Goal: Task Accomplishment & Management: Use online tool/utility

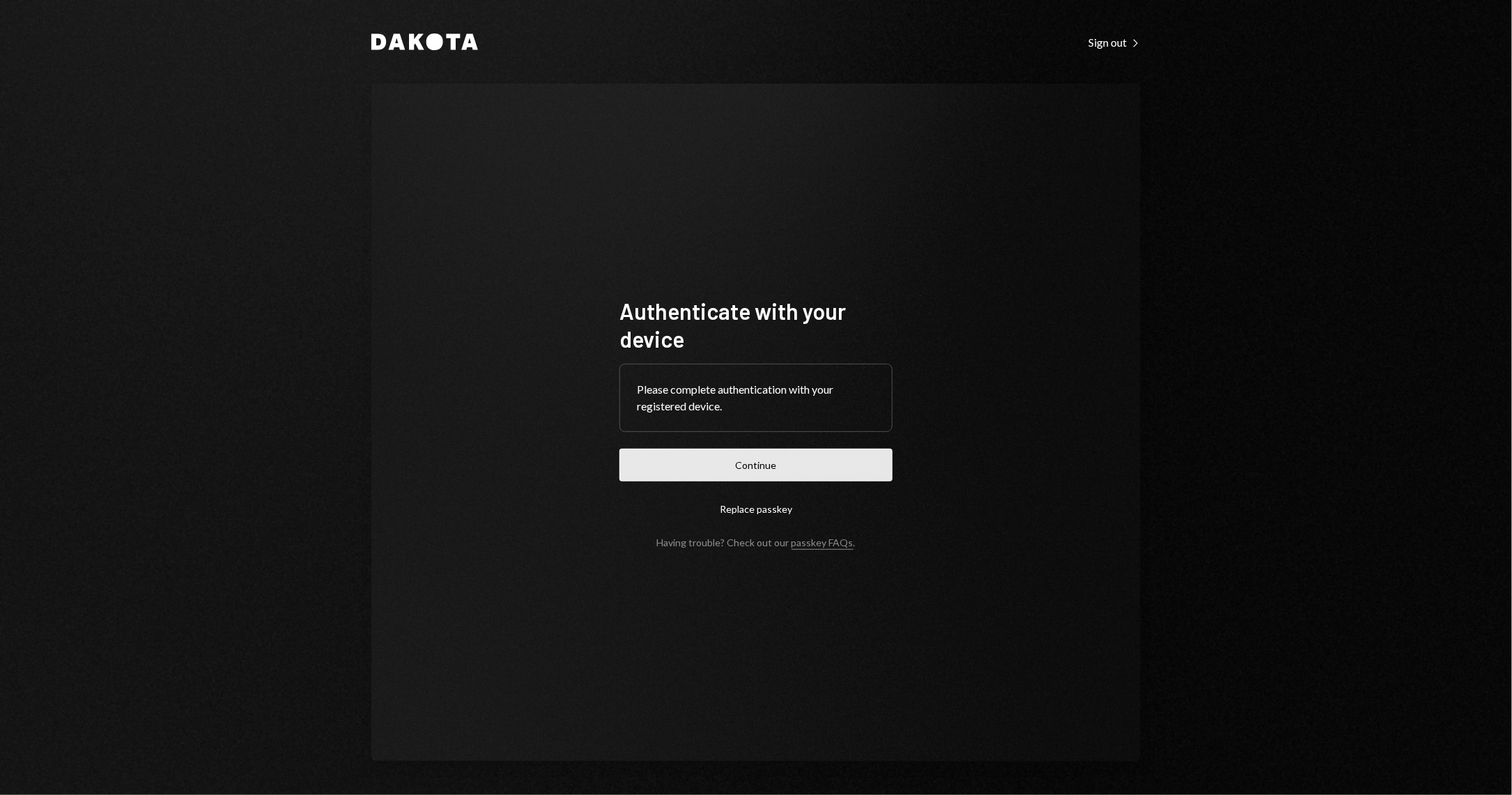
click at [791, 455] on button "Continue" at bounding box center [755, 465] width 273 height 32
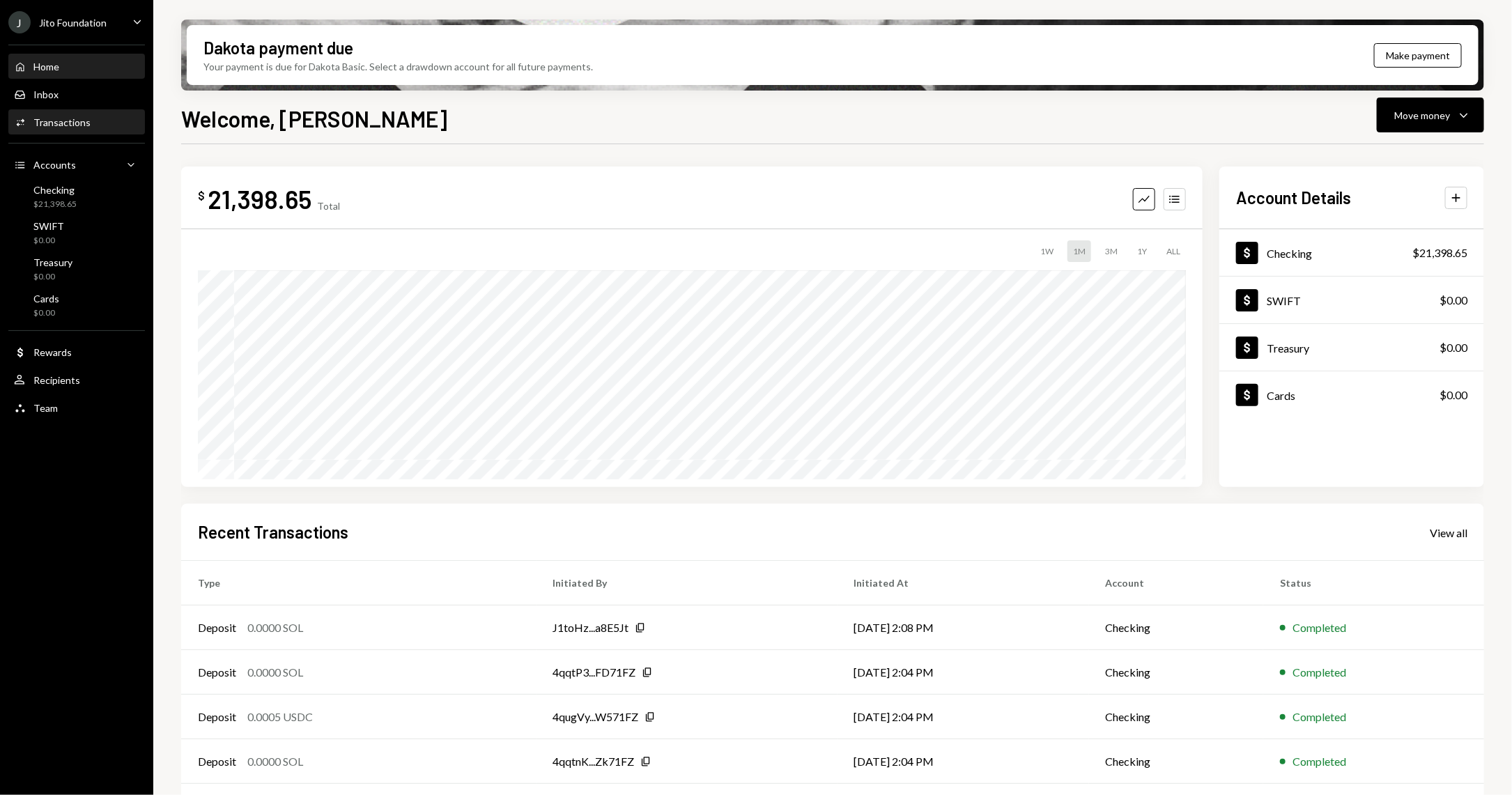
click at [66, 110] on link "Activities Transactions" at bounding box center [77, 122] width 137 height 25
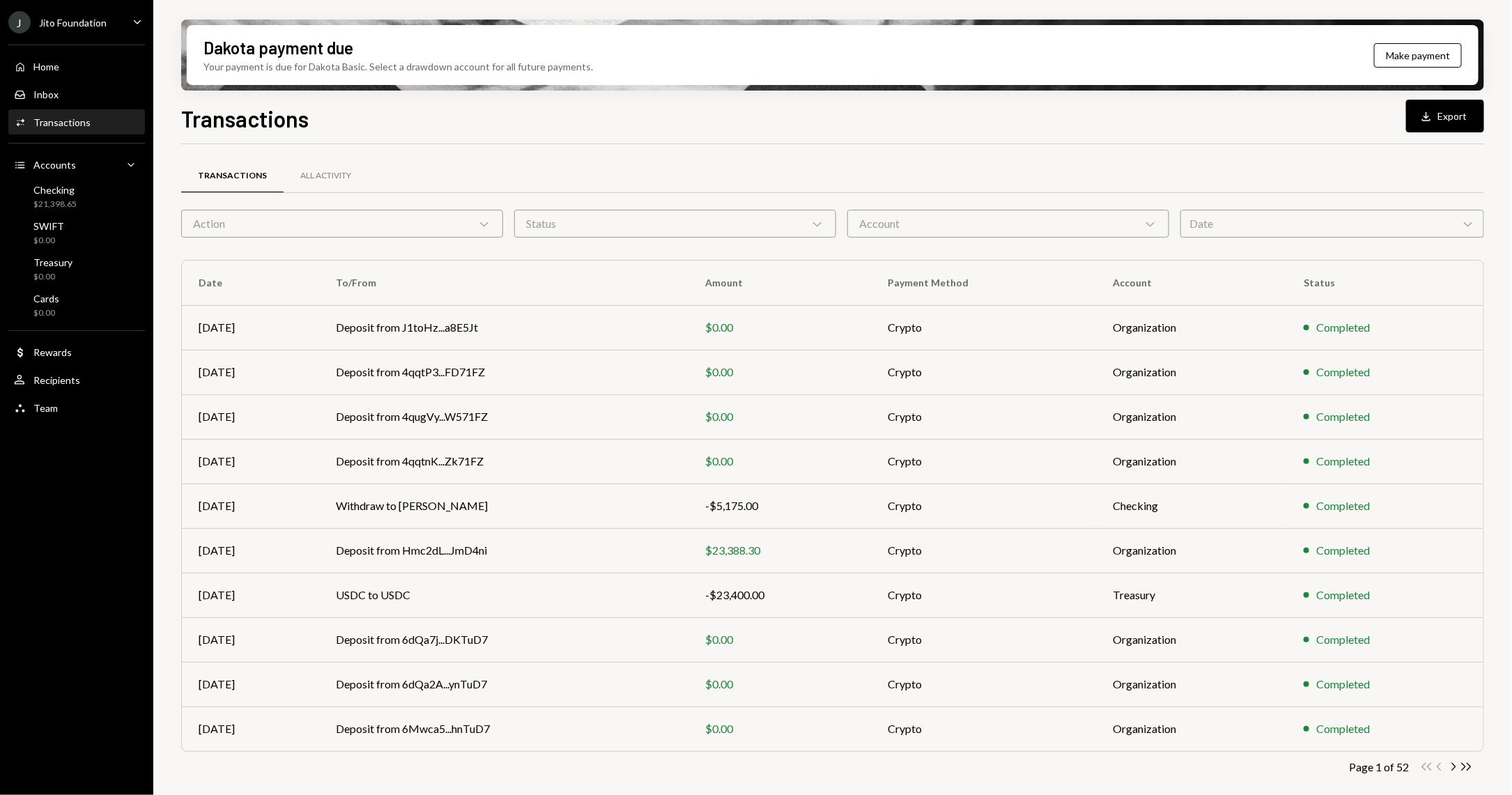
click at [406, 231] on div "Action Chevron Down" at bounding box center [342, 224] width 322 height 28
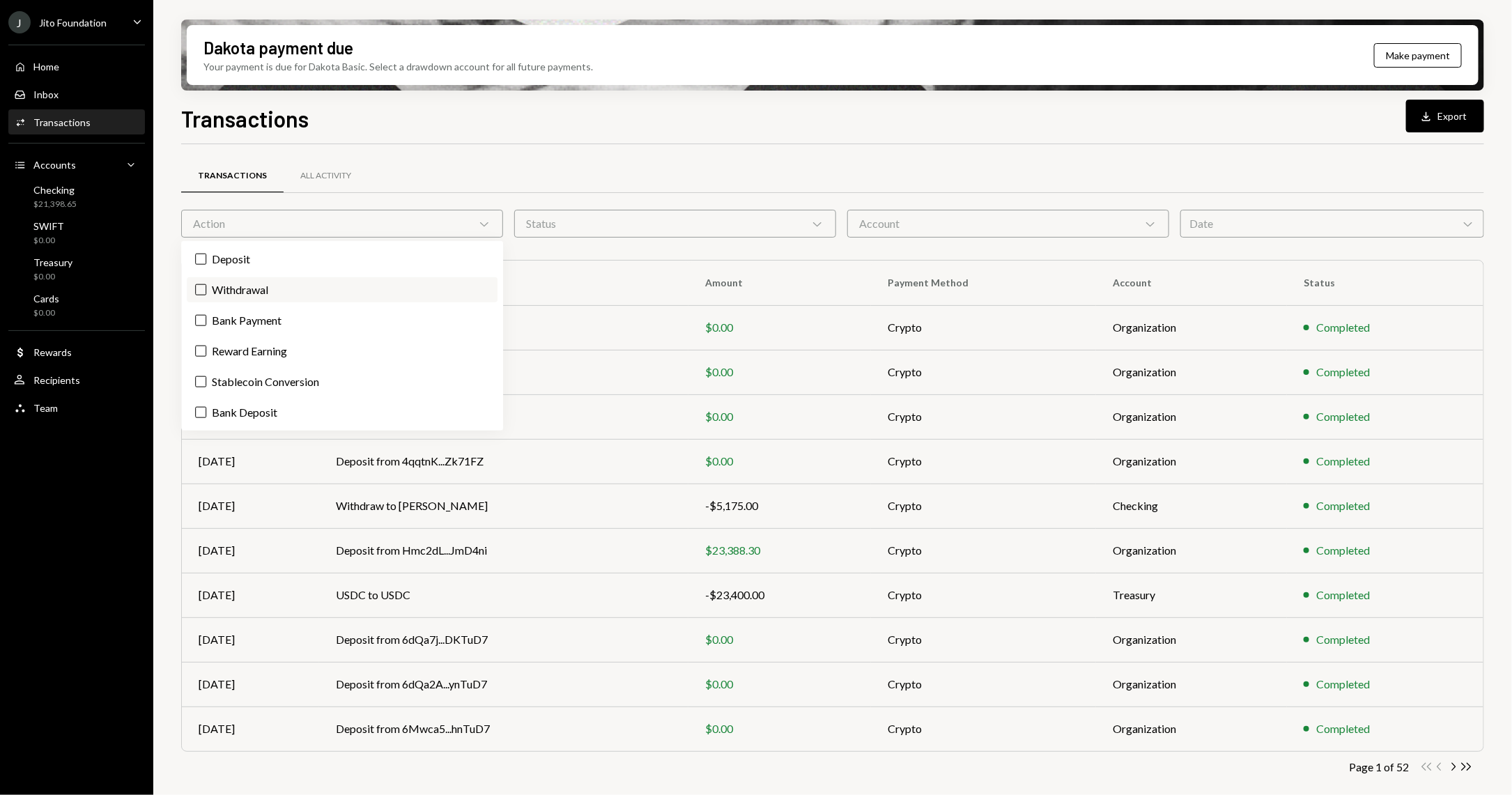
click at [296, 283] on label "Withdrawal" at bounding box center [342, 289] width 310 height 25
click at [206, 284] on button "Withdrawal" at bounding box center [200, 289] width 11 height 11
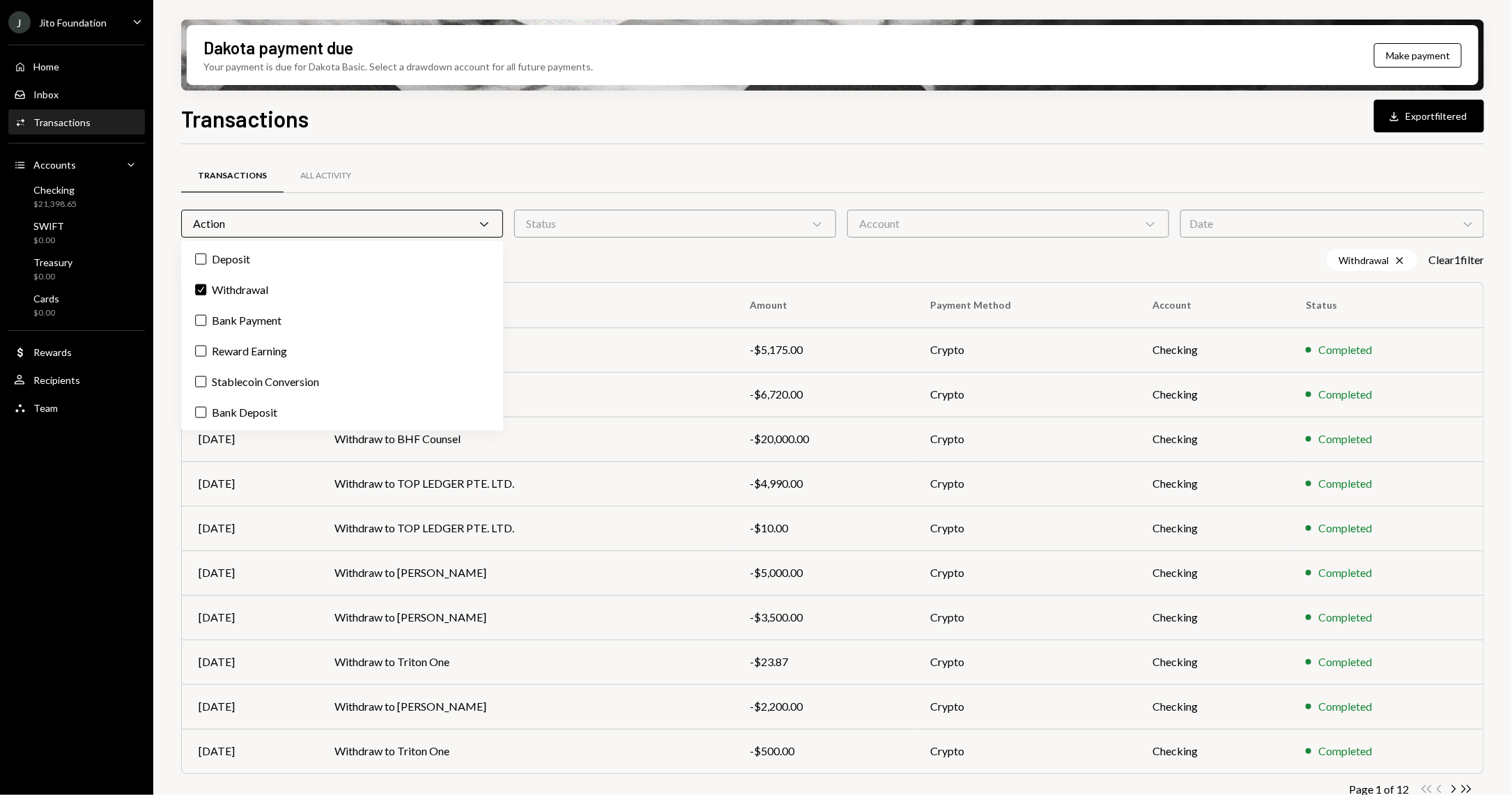
click at [163, 308] on div "Dakota payment due Your payment is due for Dakota Basic. Select a drawdown acco…" at bounding box center [832, 397] width 1359 height 795
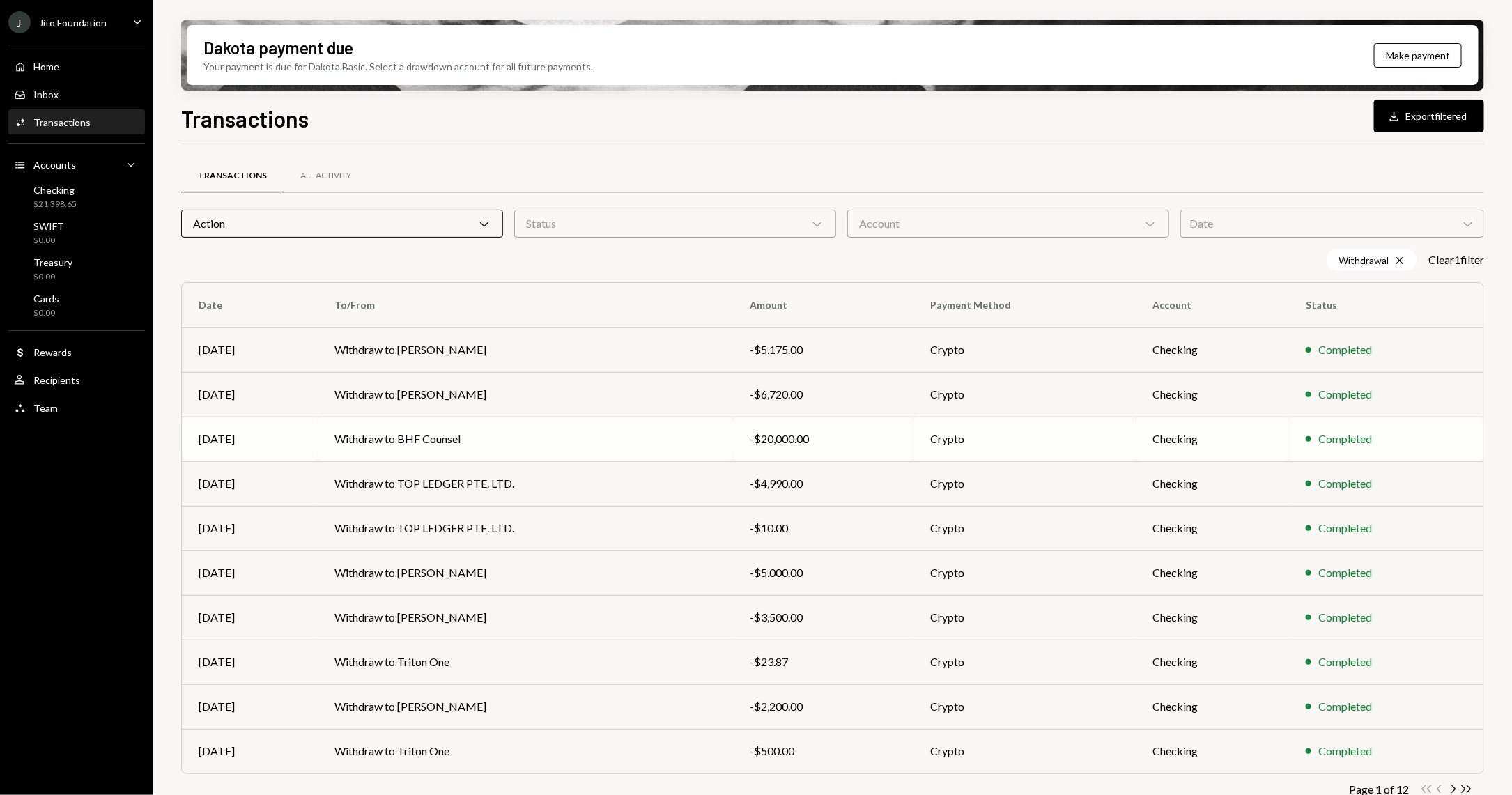
scroll to position [20, 0]
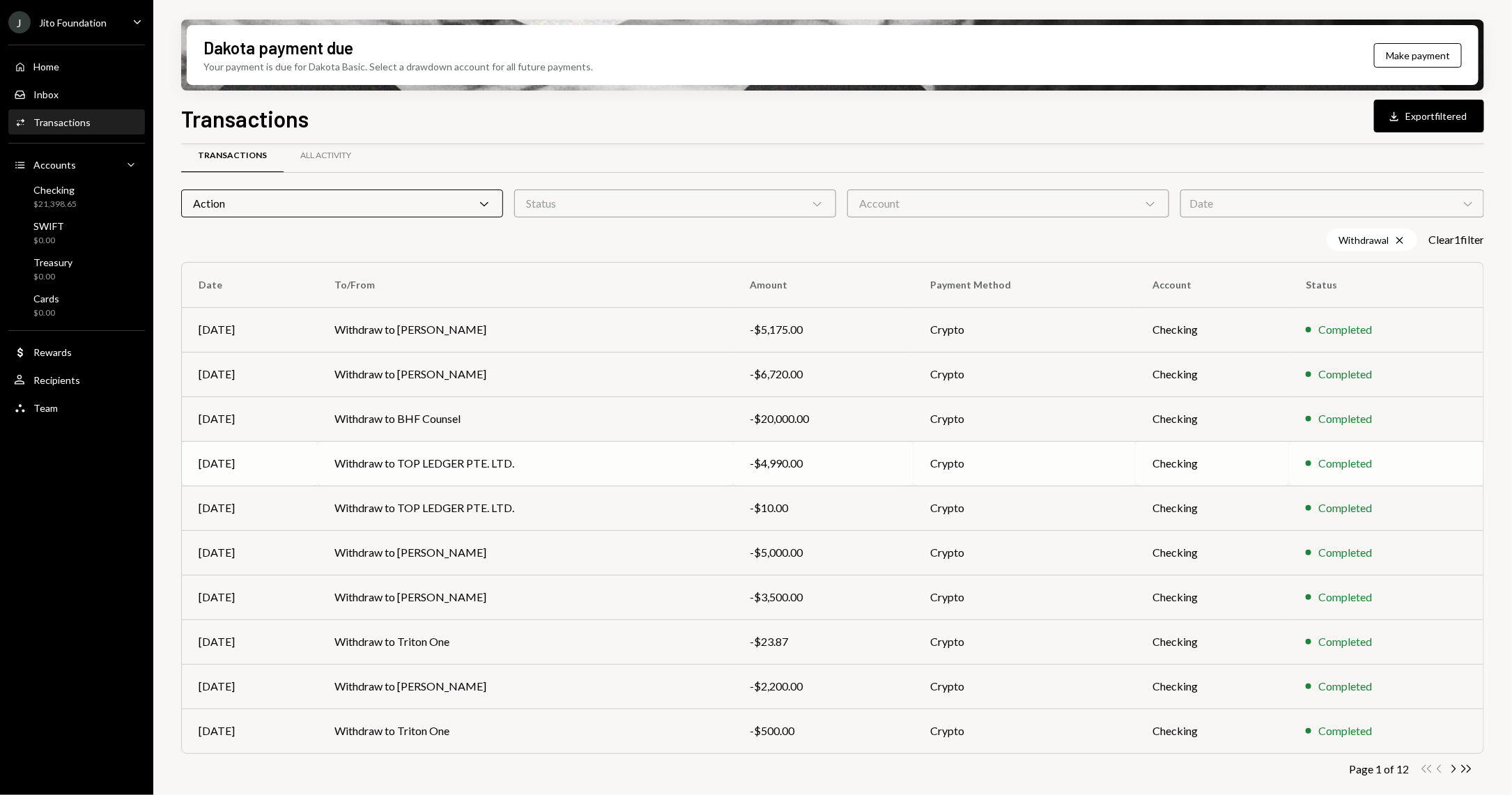
click at [629, 448] on td "Withdraw to TOP LEDGER PTE. LTD." at bounding box center [525, 463] width 416 height 45
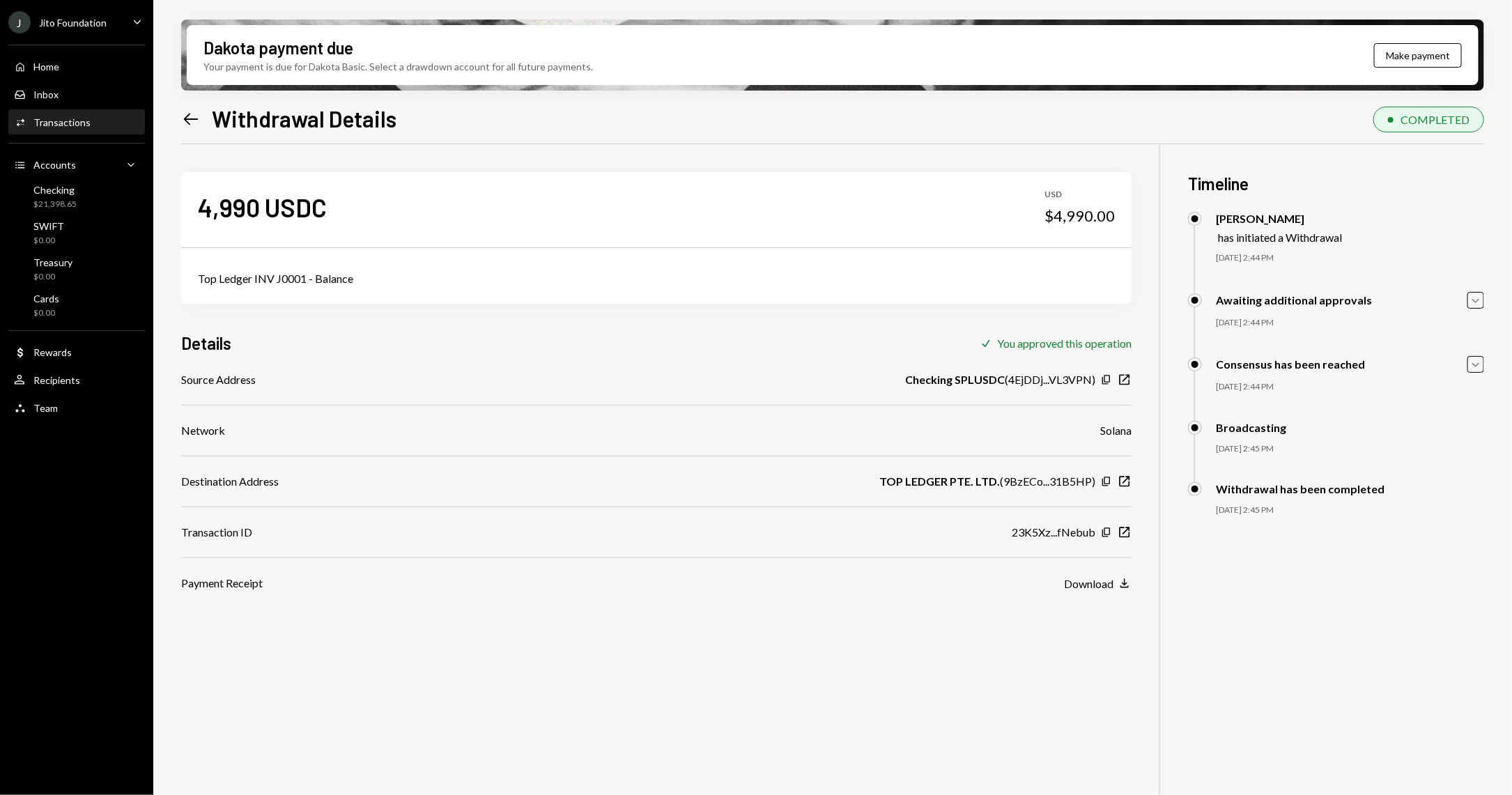
click at [85, 122] on div "Transactions" at bounding box center [61, 123] width 57 height 12
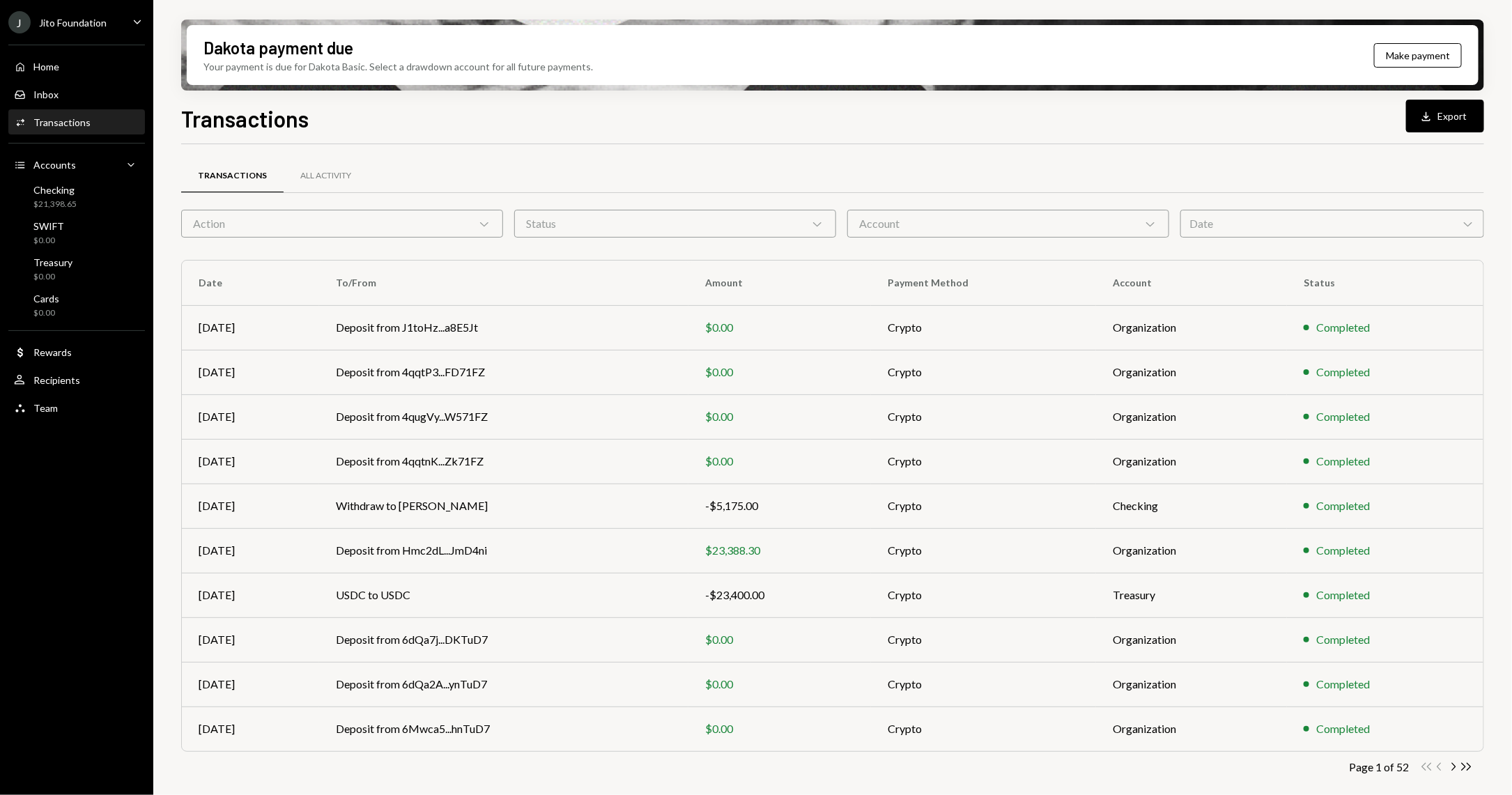
click at [433, 225] on div "Action Chevron Down" at bounding box center [342, 224] width 322 height 28
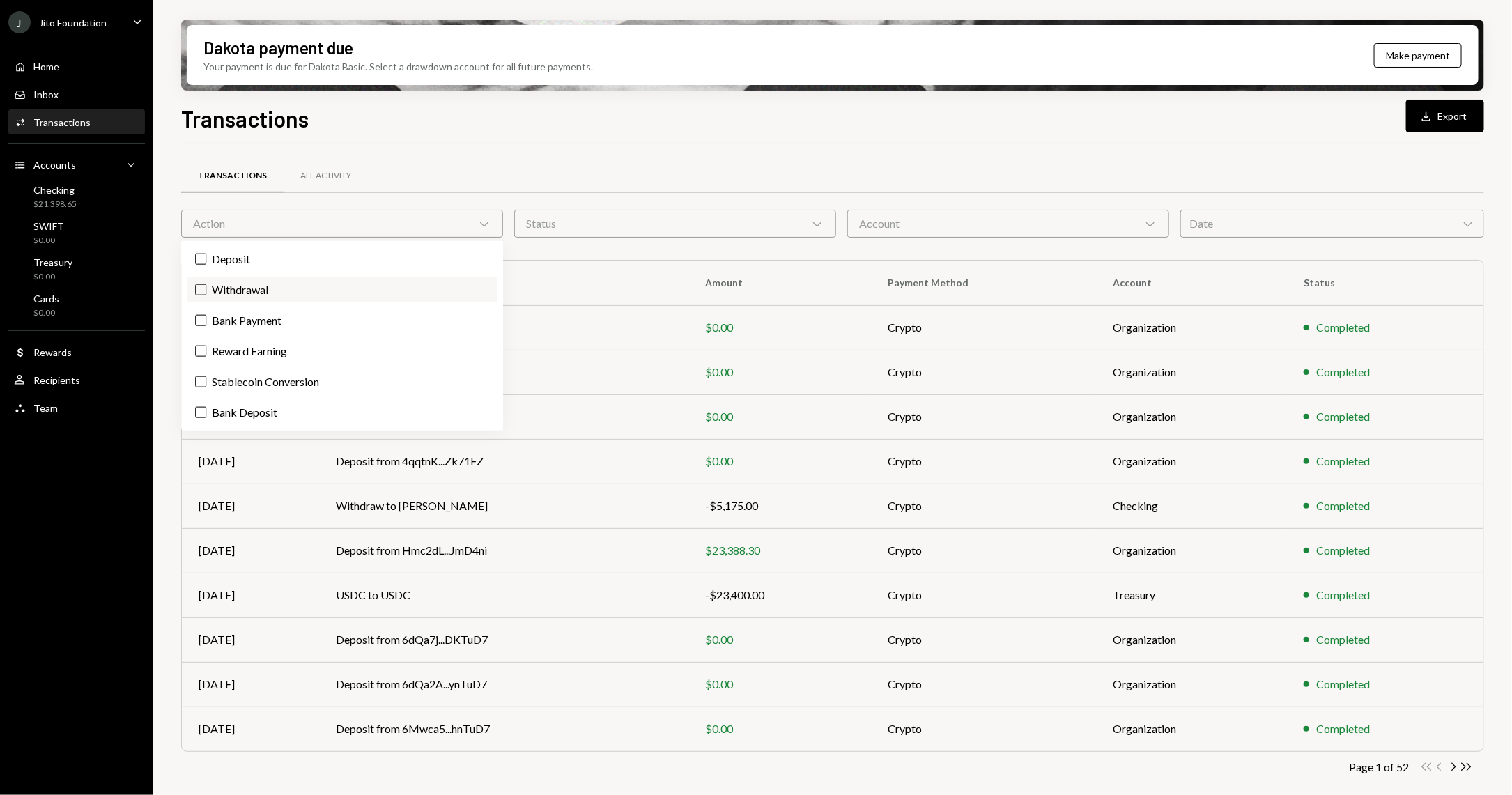
click at [343, 284] on label "Withdrawal" at bounding box center [342, 289] width 310 height 25
click at [206, 284] on button "Withdrawal" at bounding box center [200, 289] width 11 height 11
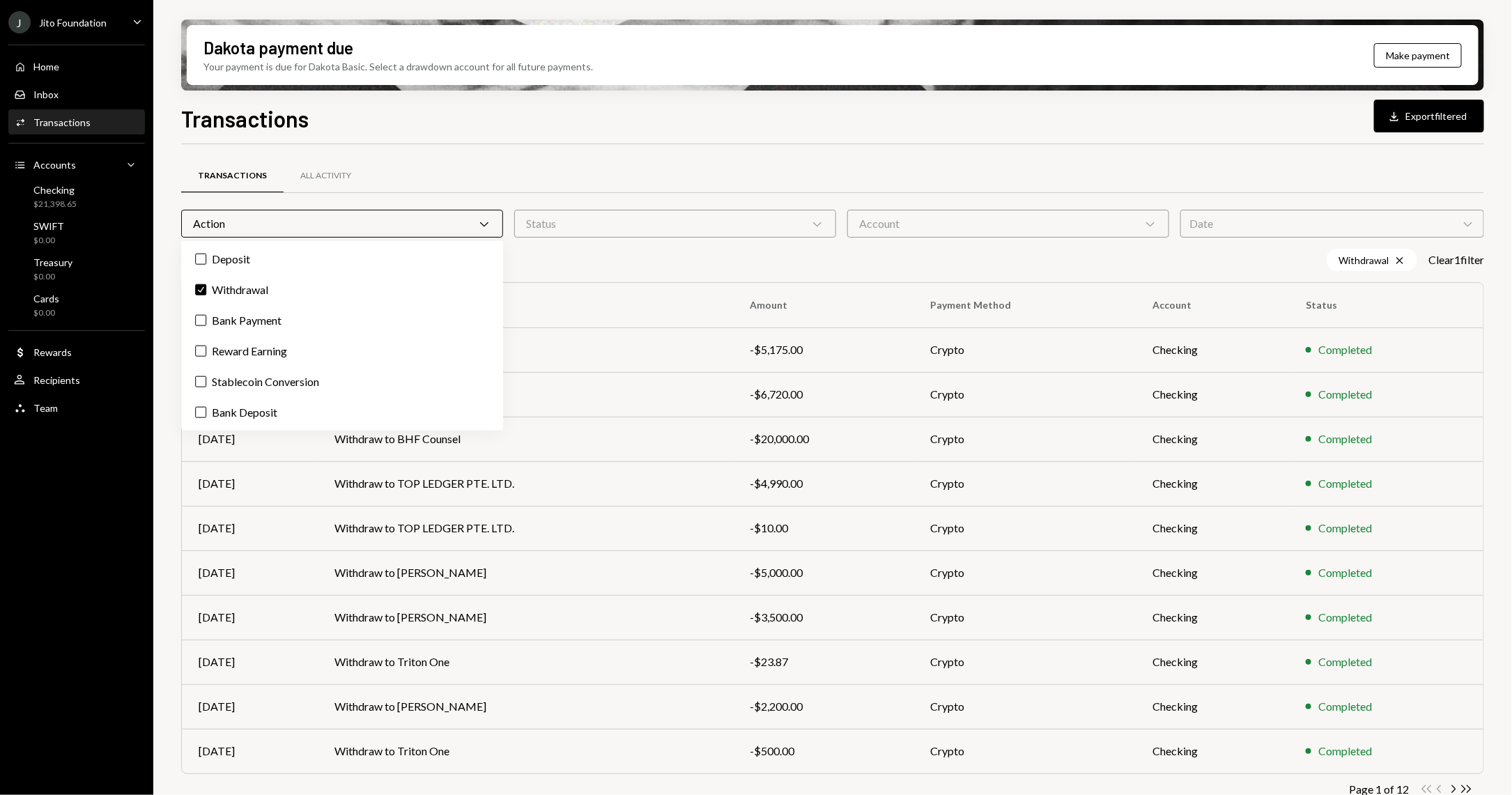
click at [545, 161] on div "Transactions All Activity" at bounding box center [833, 175] width 1303 height 36
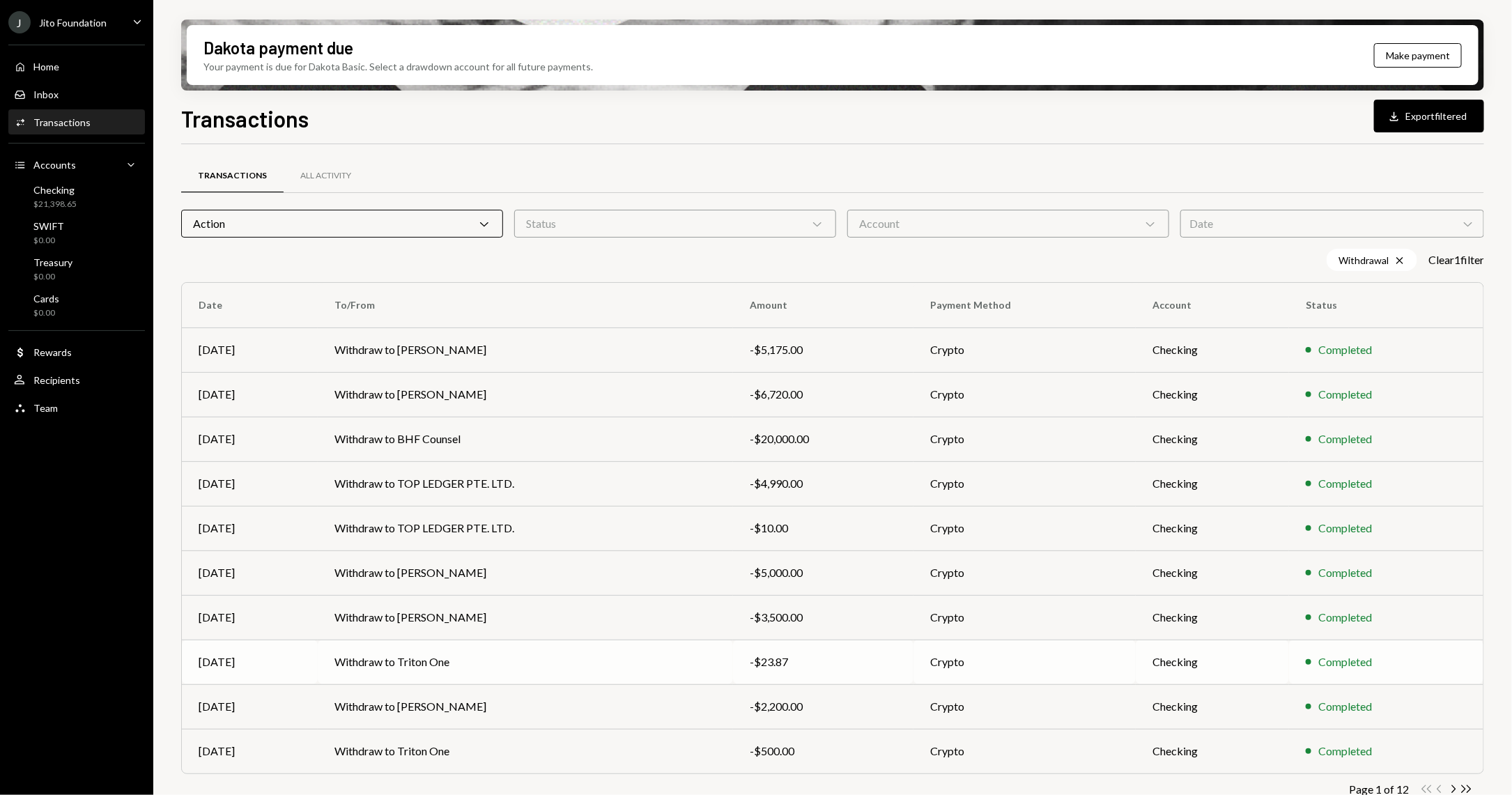
click at [594, 650] on td "Withdraw to Triton One" at bounding box center [525, 661] width 416 height 45
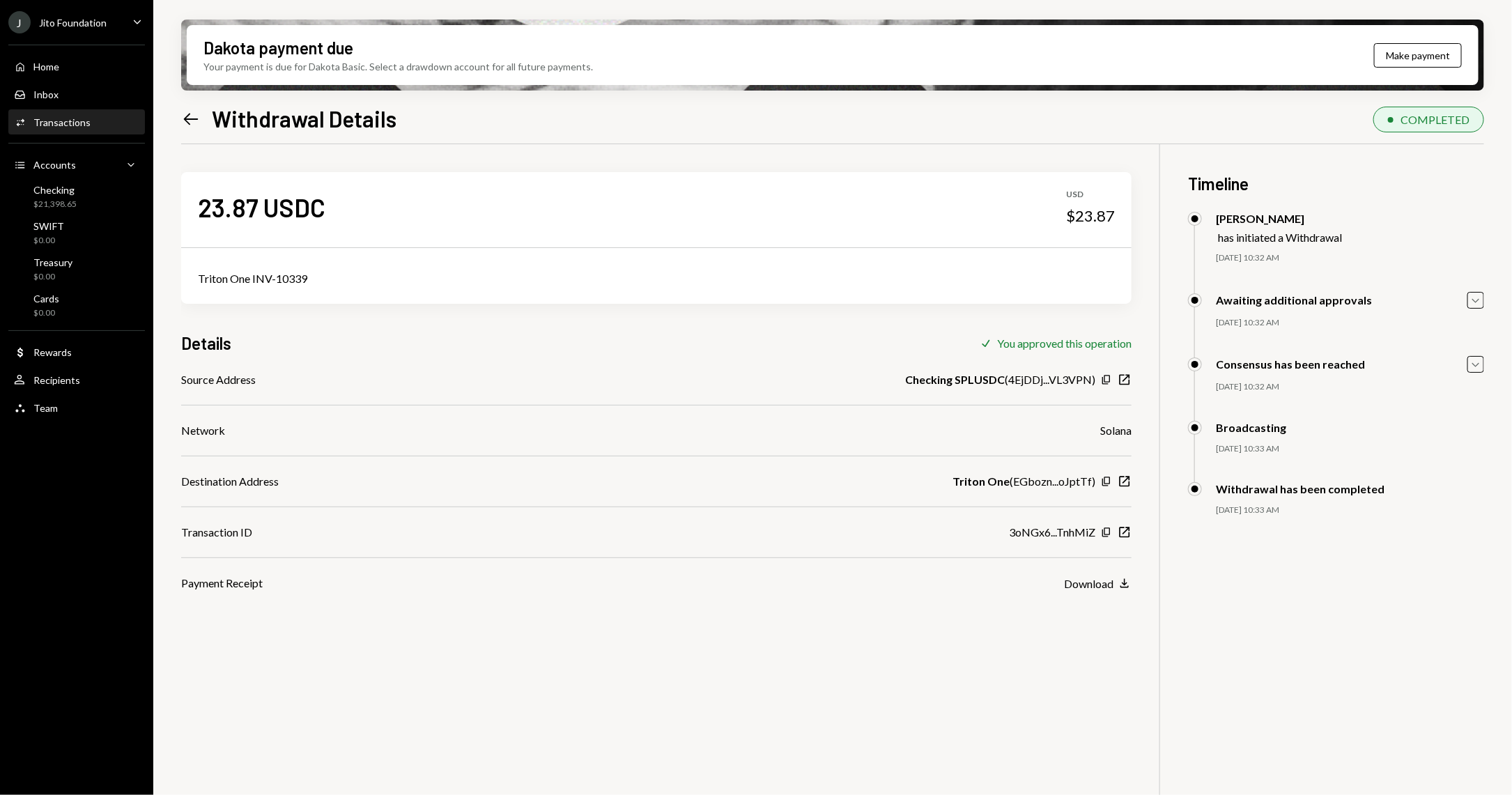
click at [258, 279] on div "Triton One INV-10339" at bounding box center [657, 278] width 917 height 17
copy div "Triton One INV-10339"
click at [76, 67] on div "Home Home" at bounding box center [76, 67] width 125 height 12
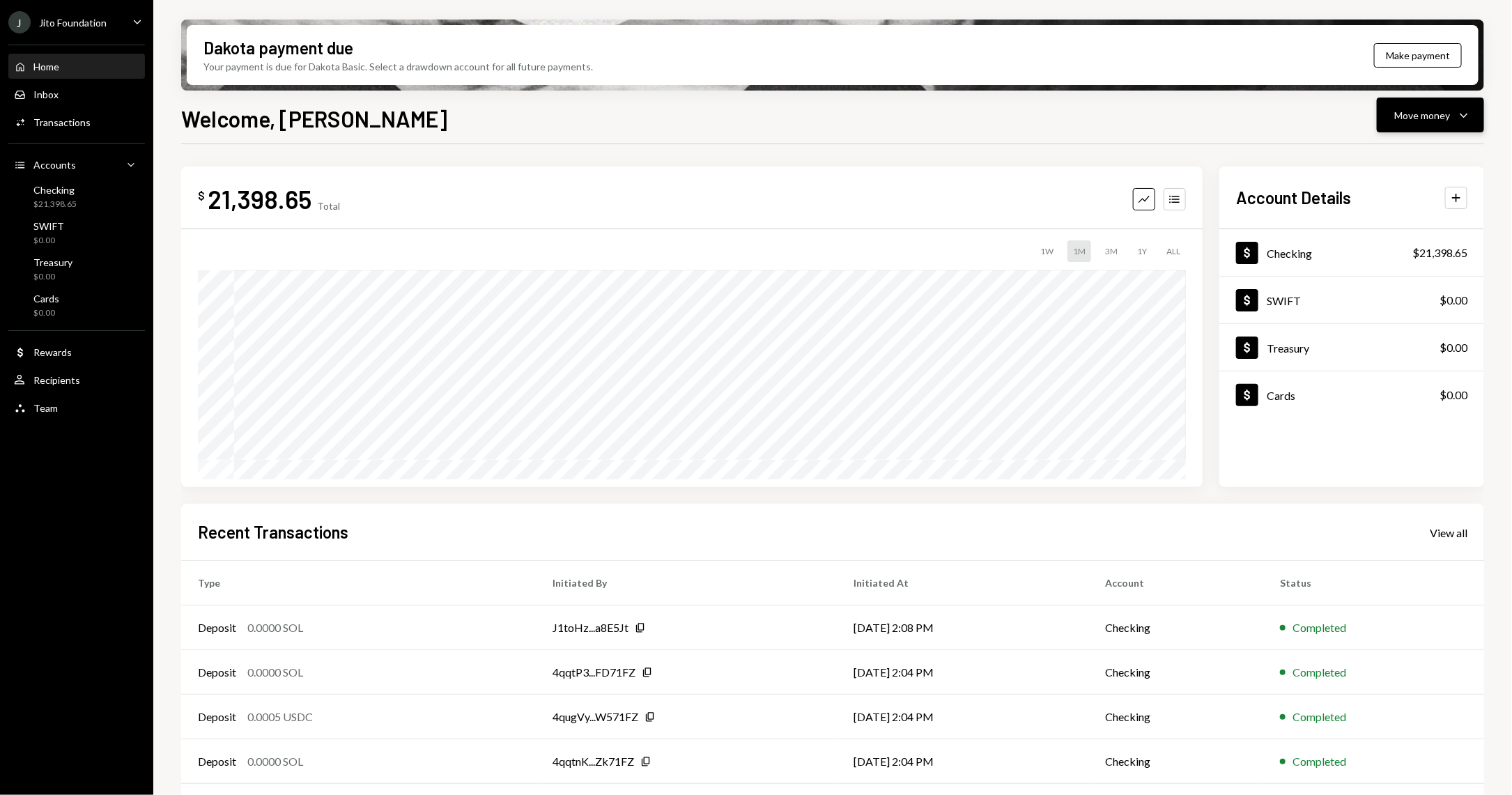
click at [1454, 107] on div "Move money Caret Down" at bounding box center [1430, 115] width 73 height 17
click at [1377, 152] on div "Send" at bounding box center [1420, 157] width 102 height 15
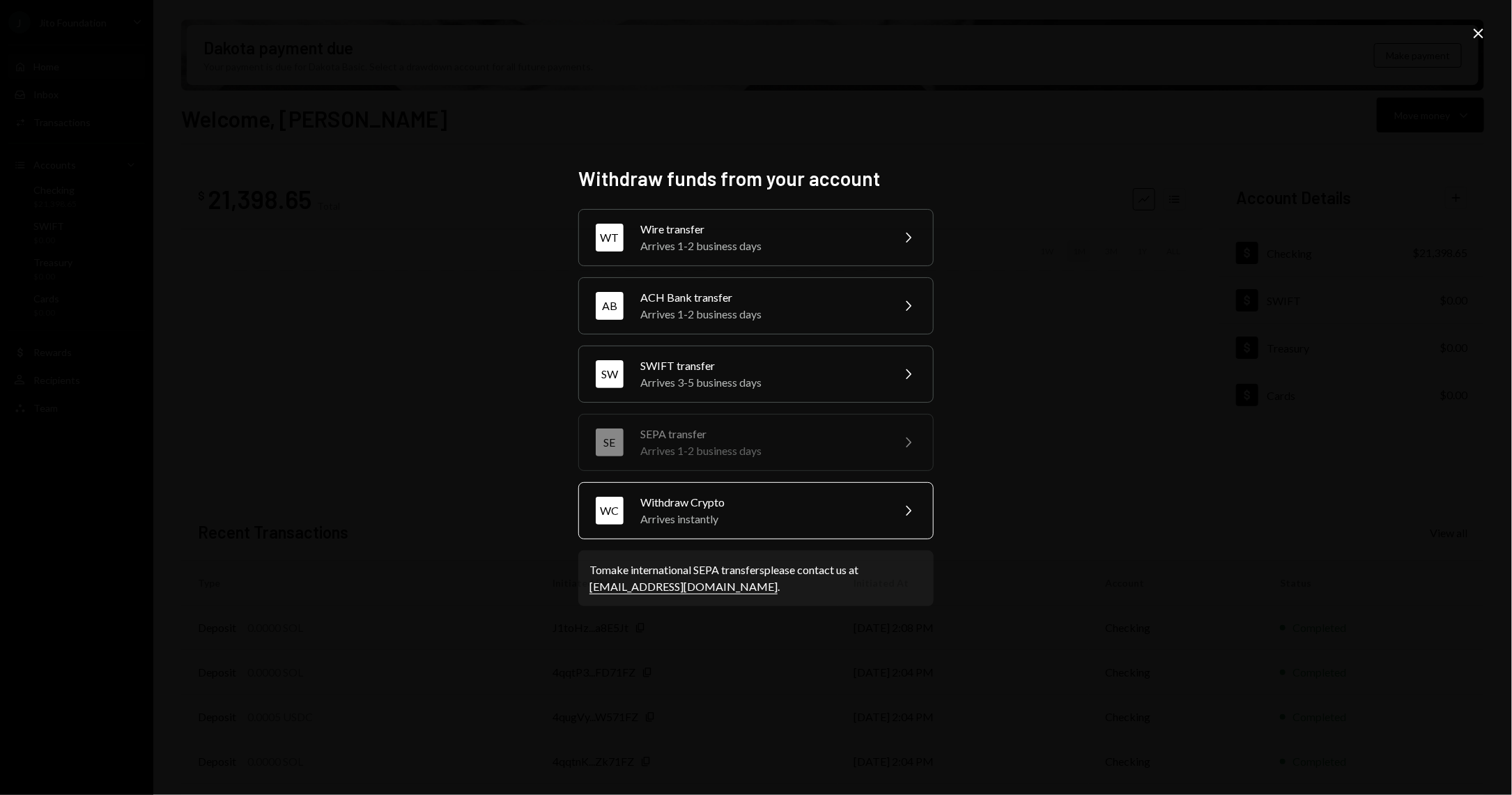
click at [685, 510] on div "Arrives instantly" at bounding box center [761, 518] width 243 height 17
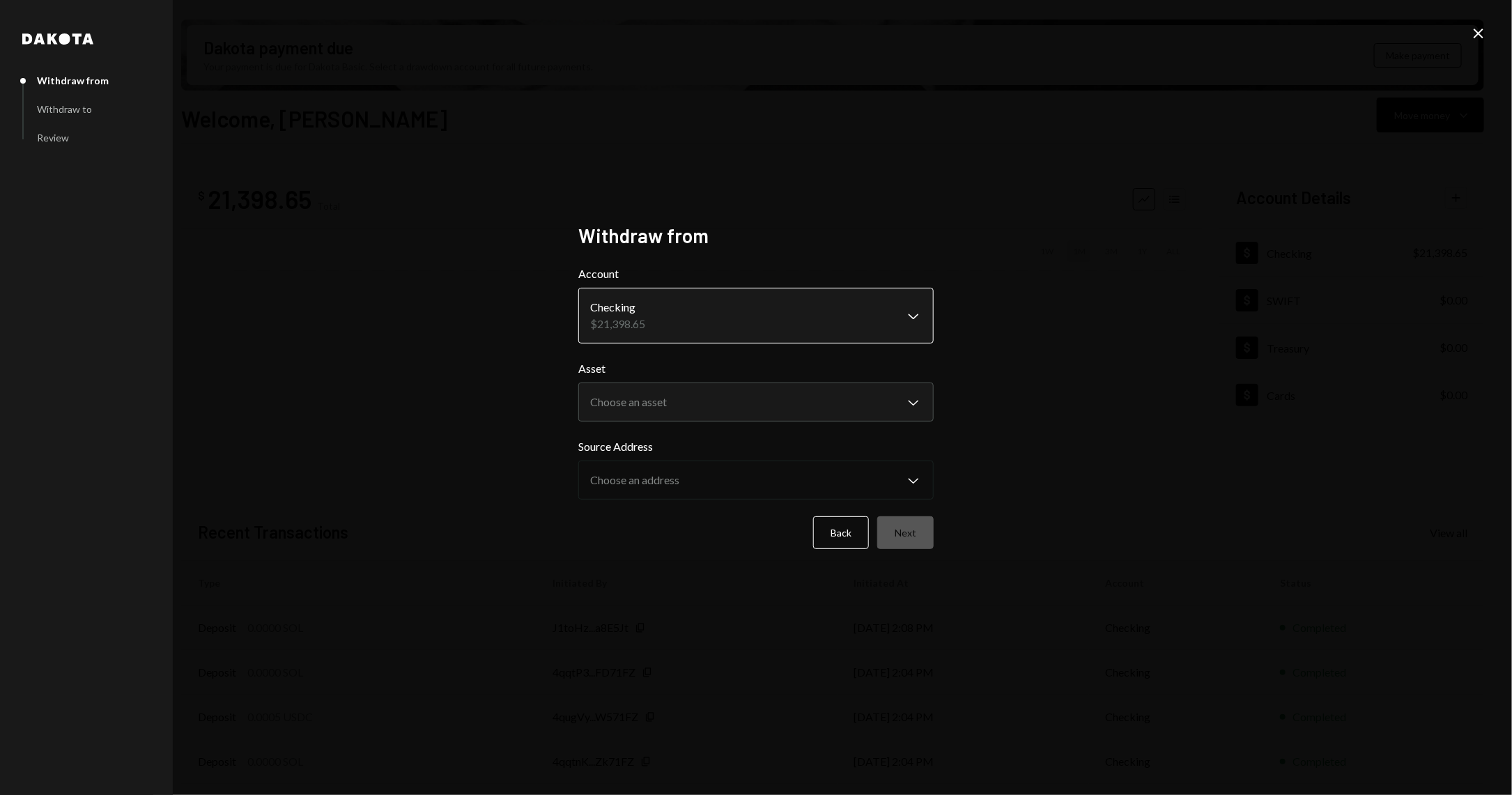
click at [659, 312] on body "J Jito Foundation Caret Down Home Home Inbox Inbox Activities Transactions Acco…" at bounding box center [756, 397] width 1512 height 795
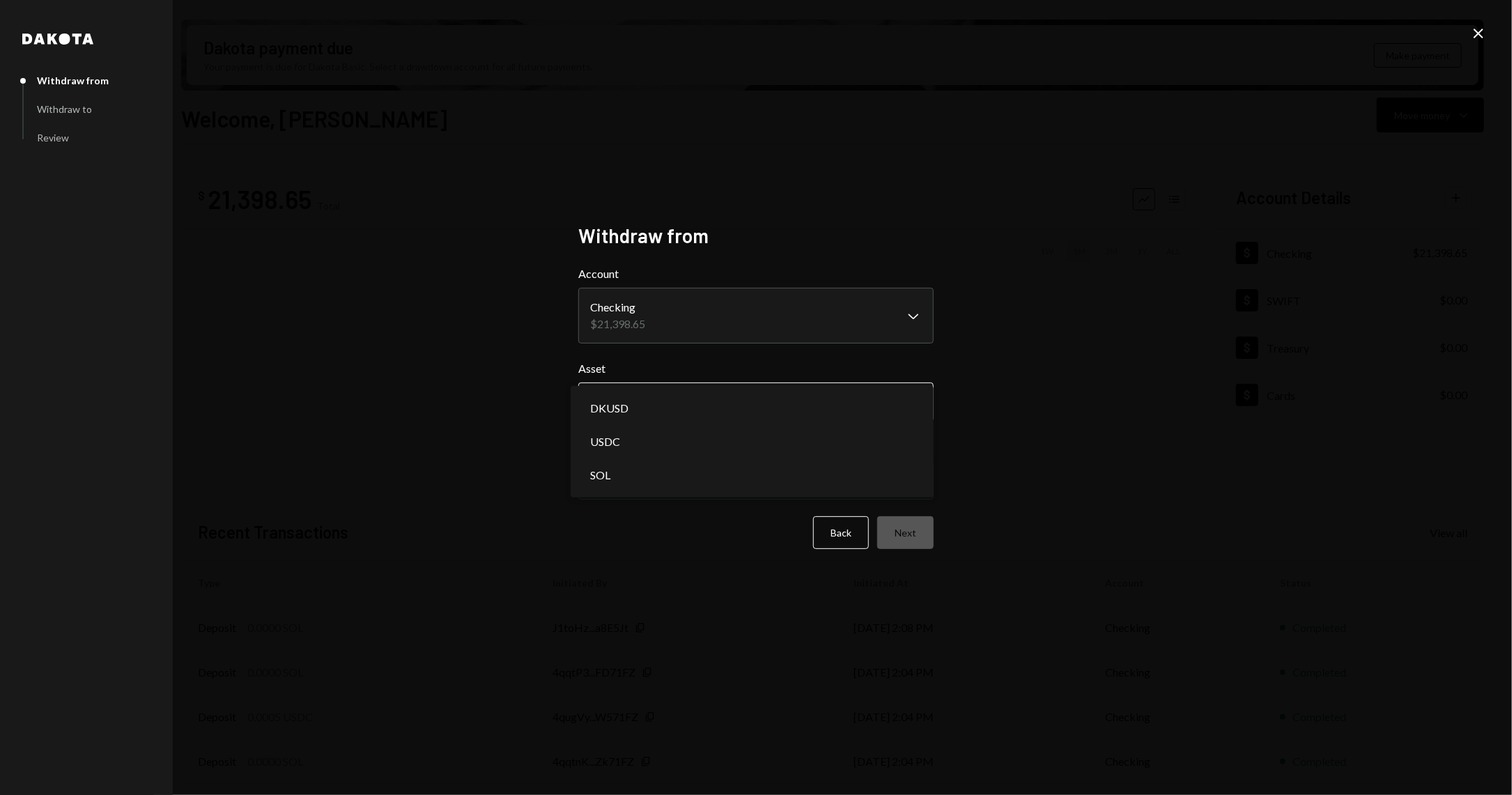
click at [671, 411] on body "J Jito Foundation Caret Down Home Home Inbox Inbox Activities Transactions Acco…" at bounding box center [756, 397] width 1512 height 795
select select "****"
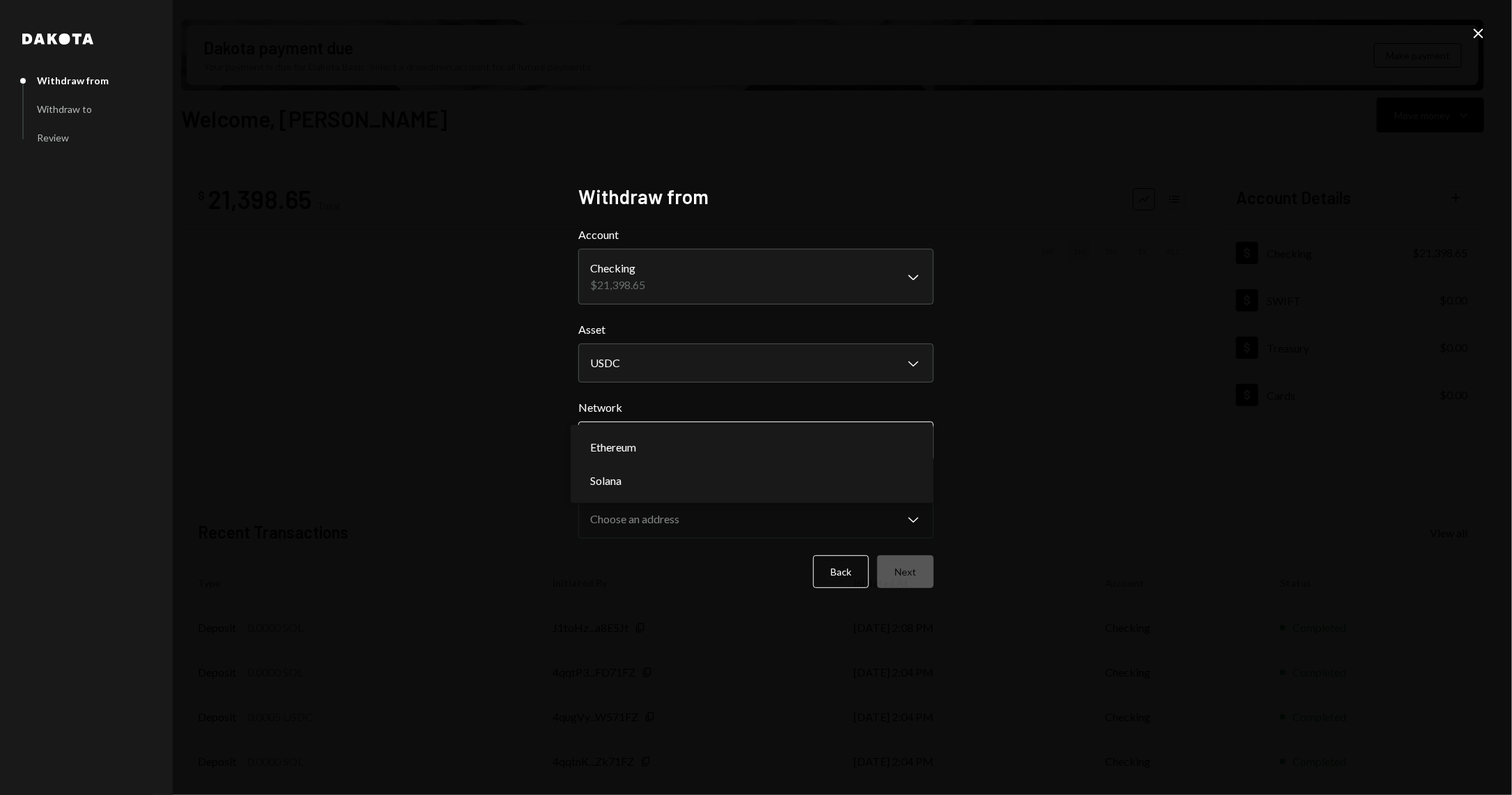
click at [741, 443] on body "J Jito Foundation Caret Down Home Home Inbox Inbox Activities Transactions Acco…" at bounding box center [756, 397] width 1512 height 795
select select "**********"
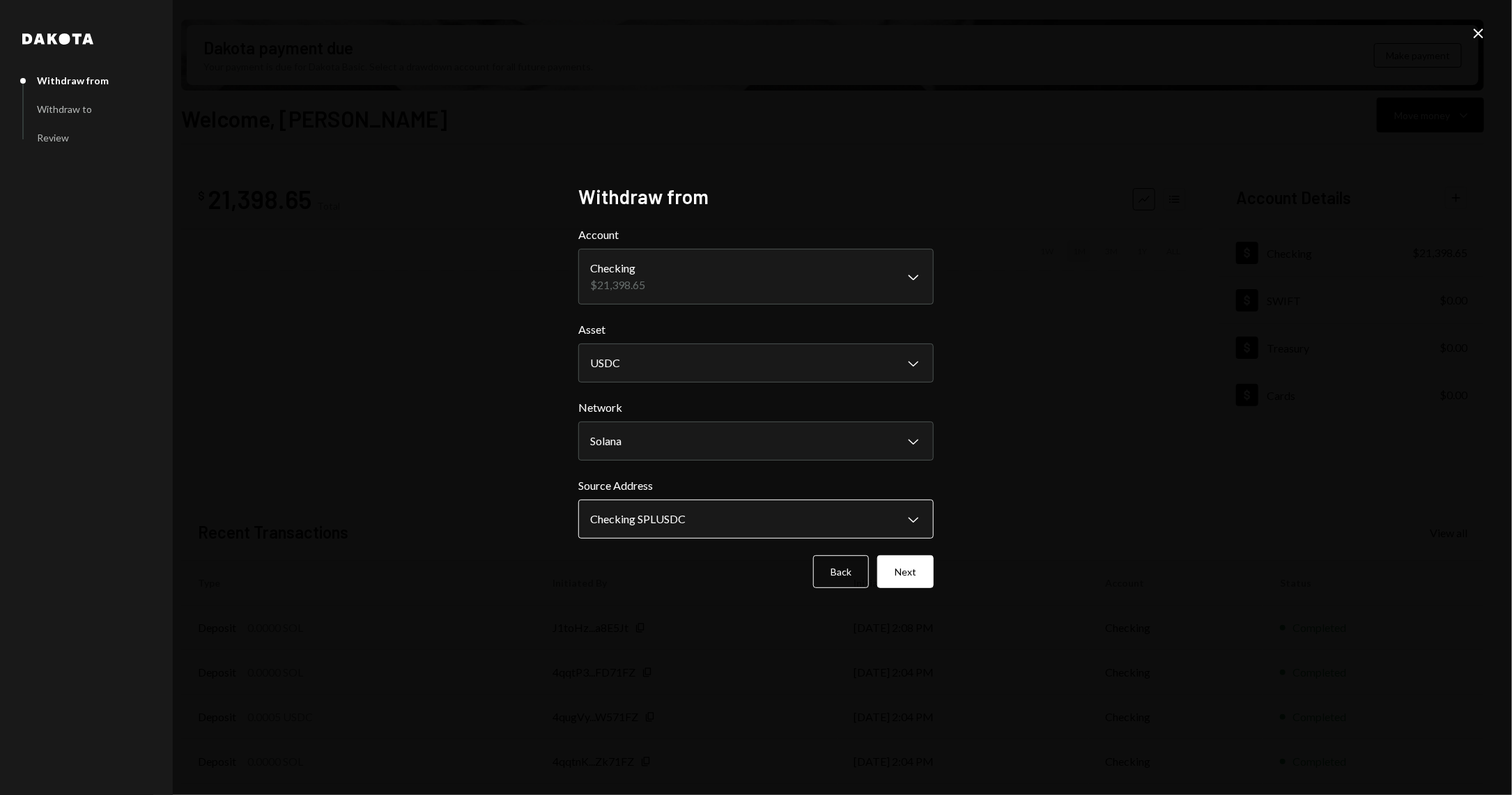
click at [733, 521] on body "J Jito Foundation Caret Down Home Home Inbox Inbox Activities Transactions Acco…" at bounding box center [756, 397] width 1512 height 795
click at [899, 569] on button "Next" at bounding box center [905, 571] width 56 height 32
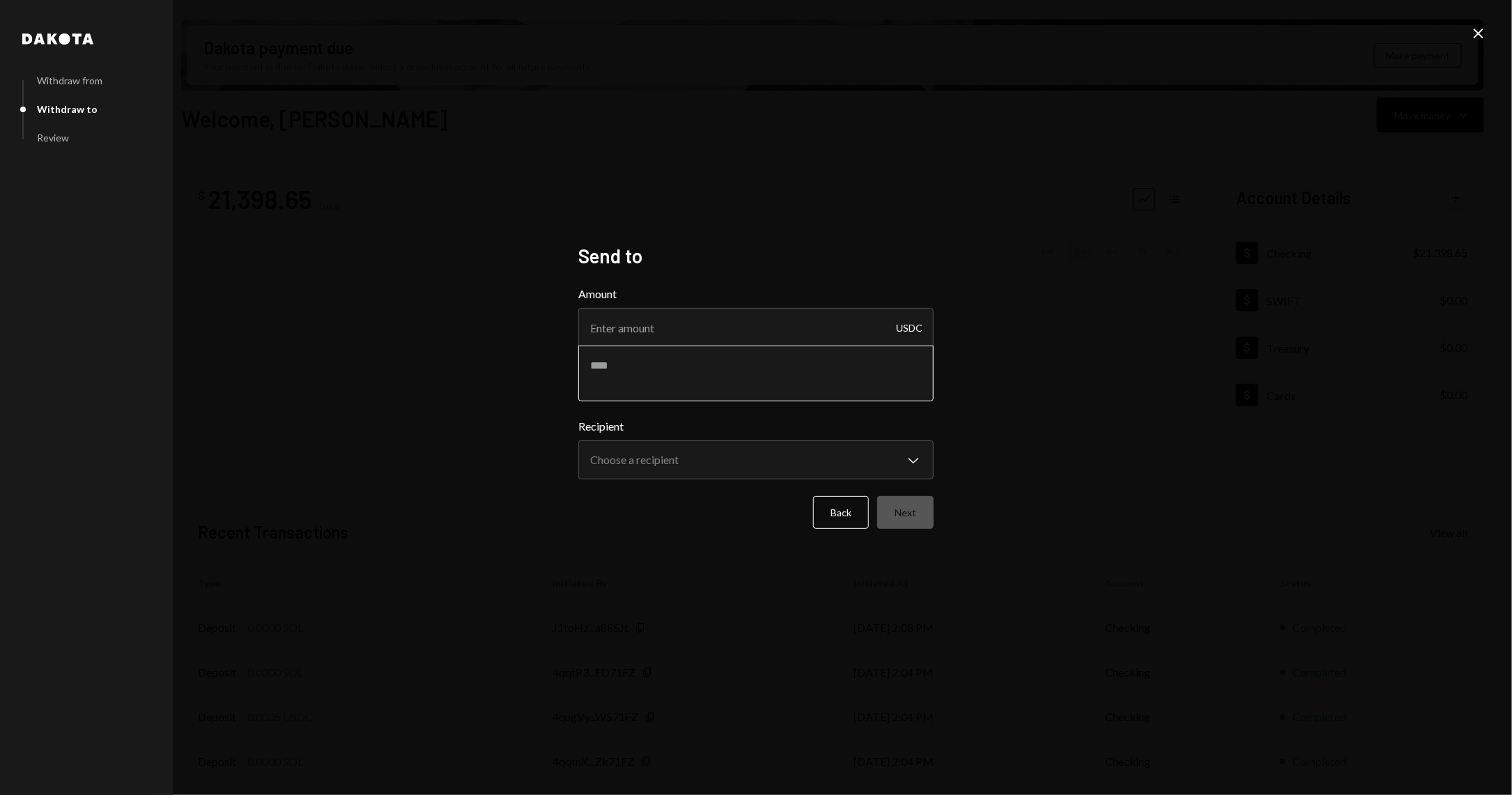
click at [667, 372] on textarea at bounding box center [755, 373] width 355 height 56
paste textarea "**********"
type textarea "**********"
click at [643, 320] on input "Amount" at bounding box center [755, 327] width 355 height 39
type input "500"
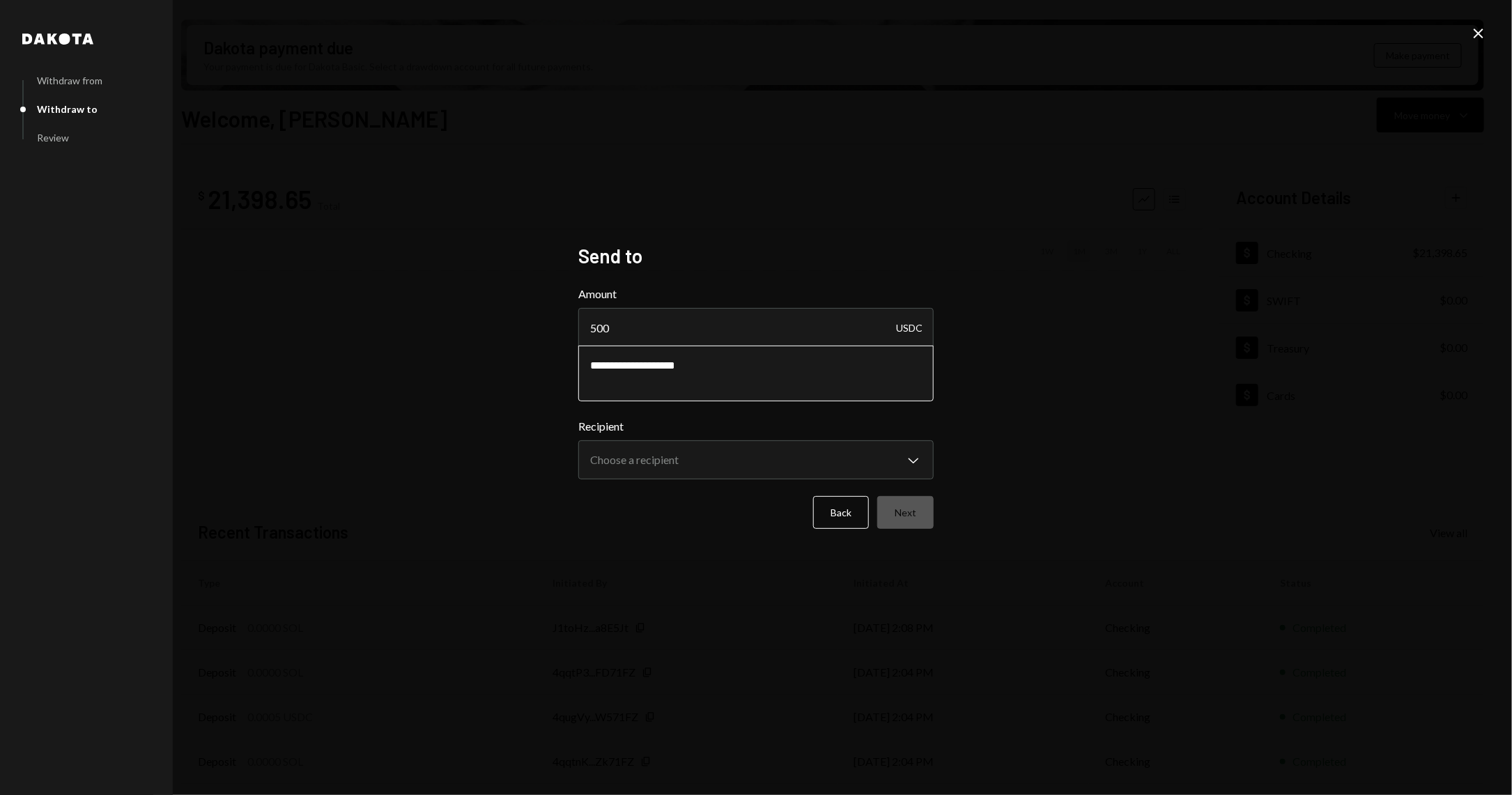
click at [720, 370] on textarea "**********" at bounding box center [755, 373] width 355 height 56
type textarea "**********"
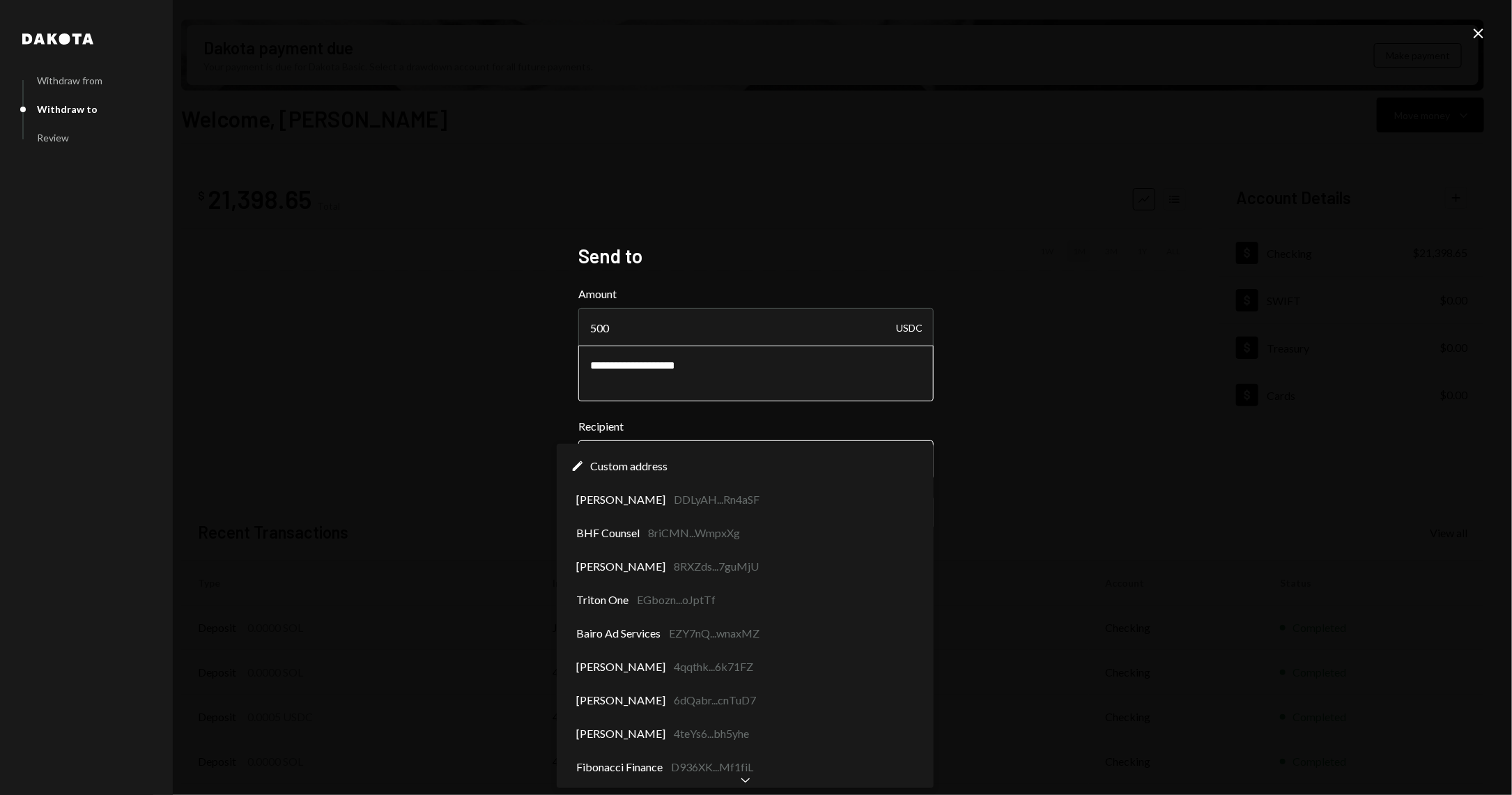
click at [714, 468] on body "J Jito Foundation Caret Down Home Home Inbox Inbox Activities Transactions Acco…" at bounding box center [756, 397] width 1512 height 795
select select "**********"
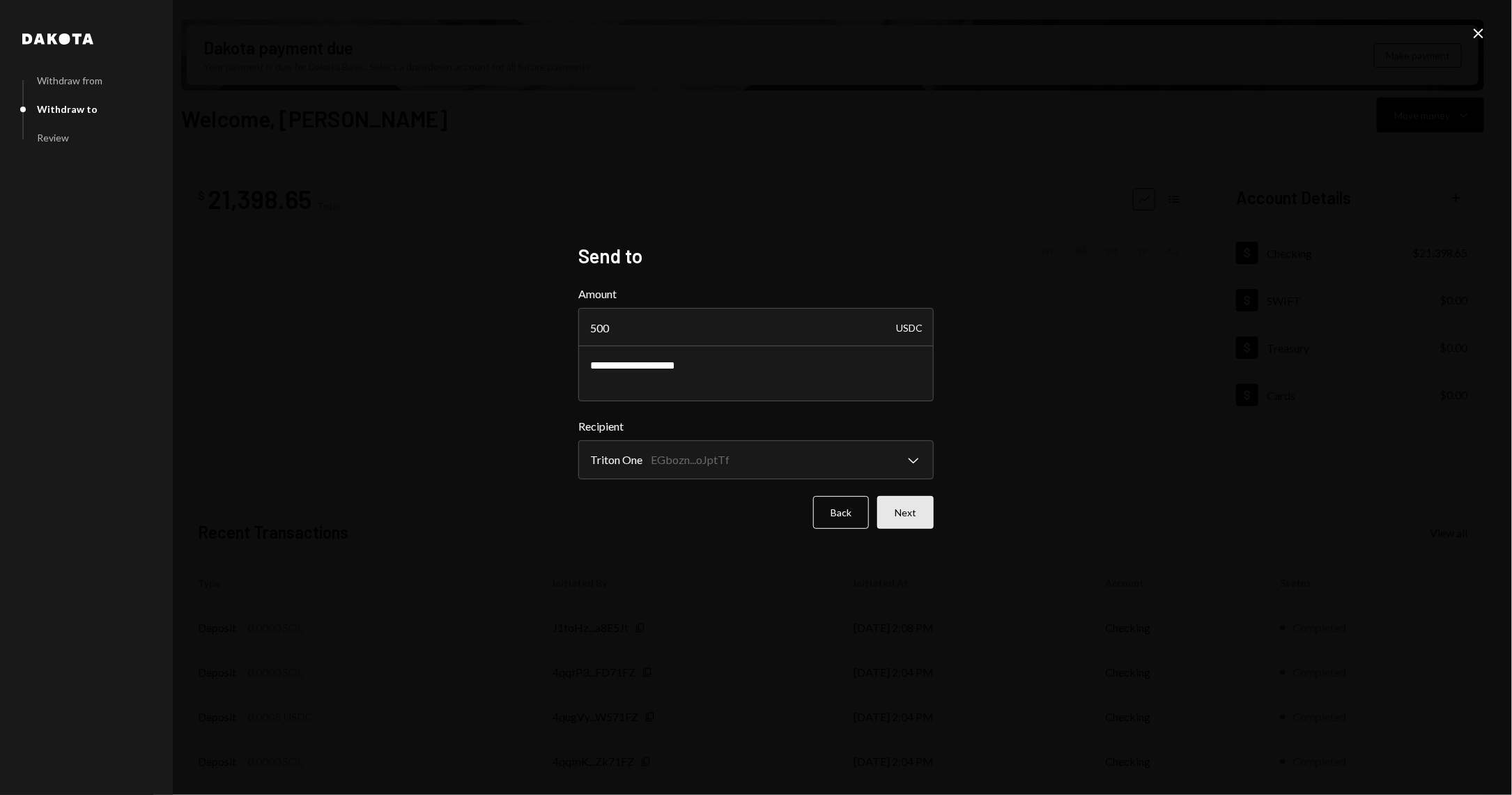
click at [914, 511] on button "Next" at bounding box center [905, 512] width 56 height 32
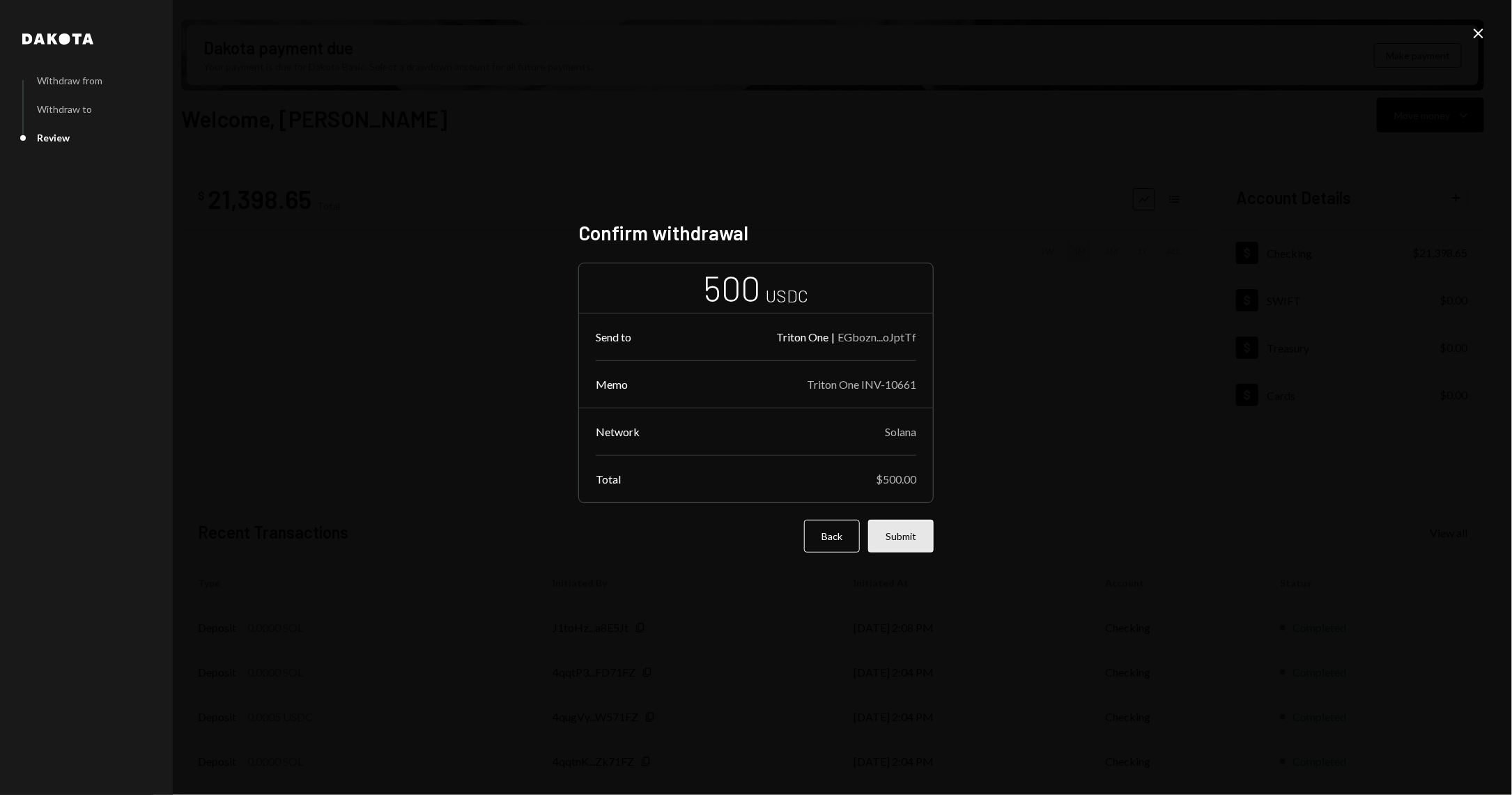
click at [908, 543] on button "Submit" at bounding box center [901, 536] width 66 height 32
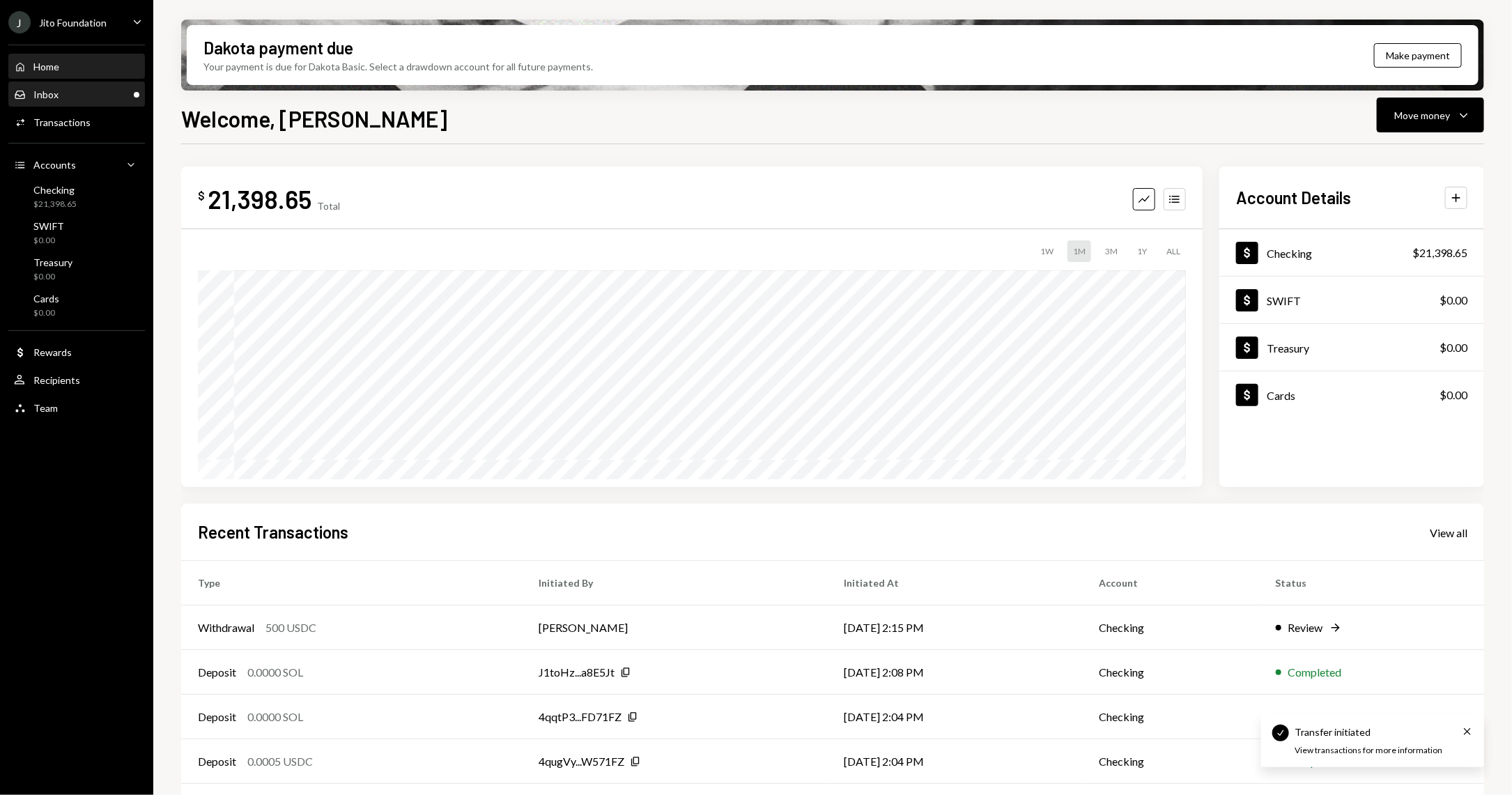
click at [77, 89] on div "Inbox Inbox" at bounding box center [76, 95] width 125 height 12
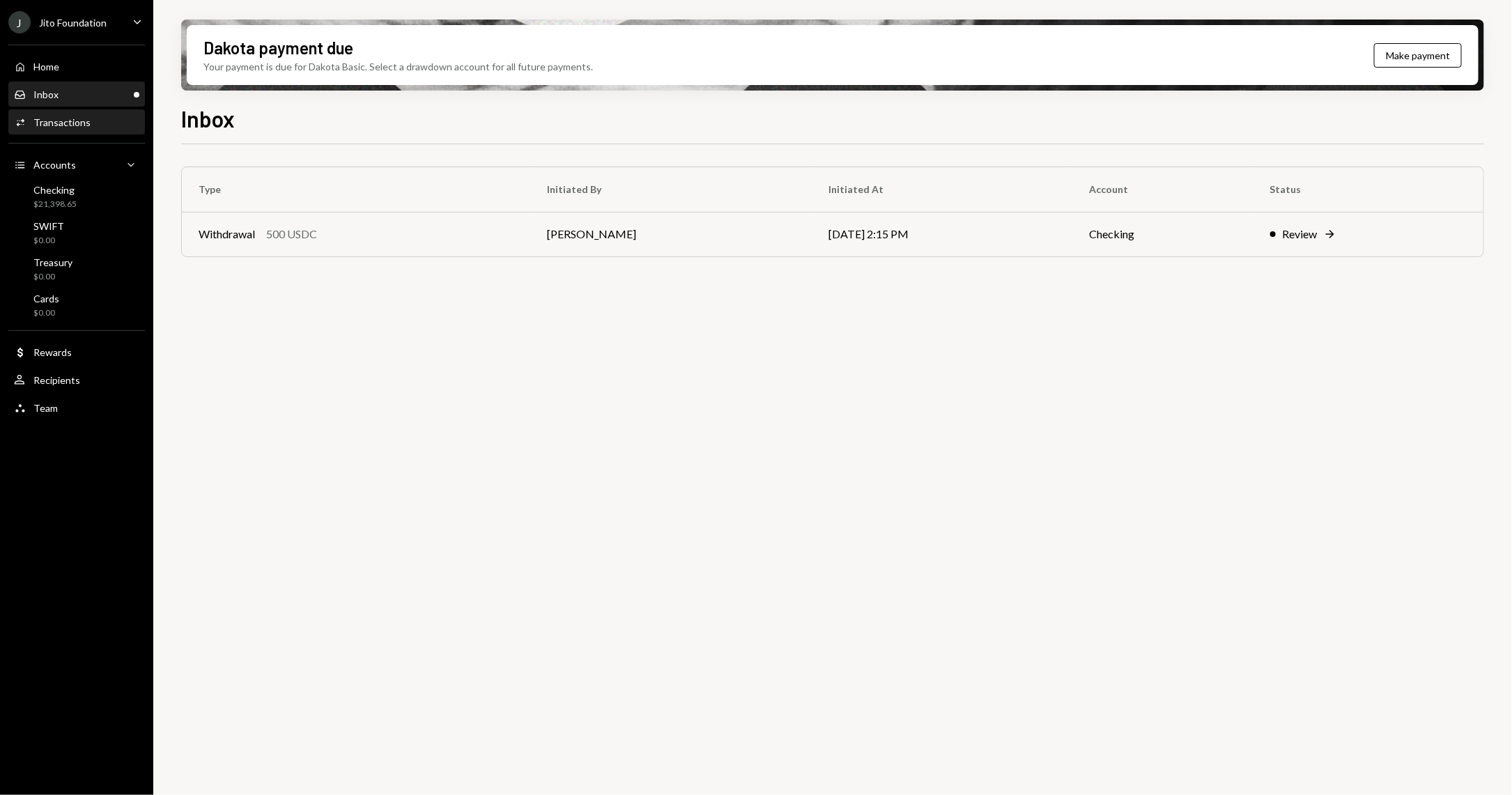
click at [99, 113] on div "Activities Transactions" at bounding box center [76, 122] width 125 height 24
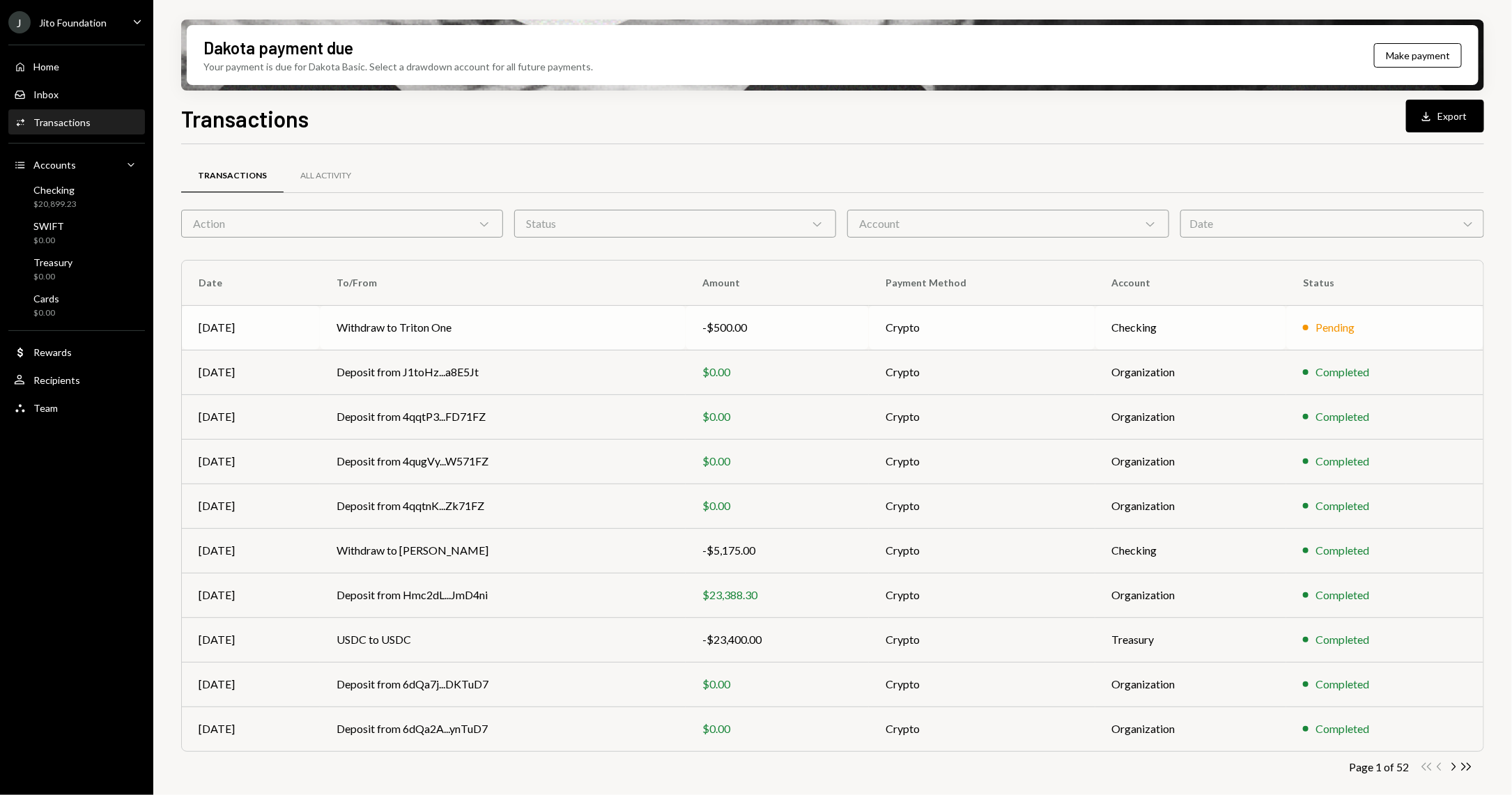
click at [415, 335] on td "Withdraw to Triton One" at bounding box center [503, 327] width 367 height 45
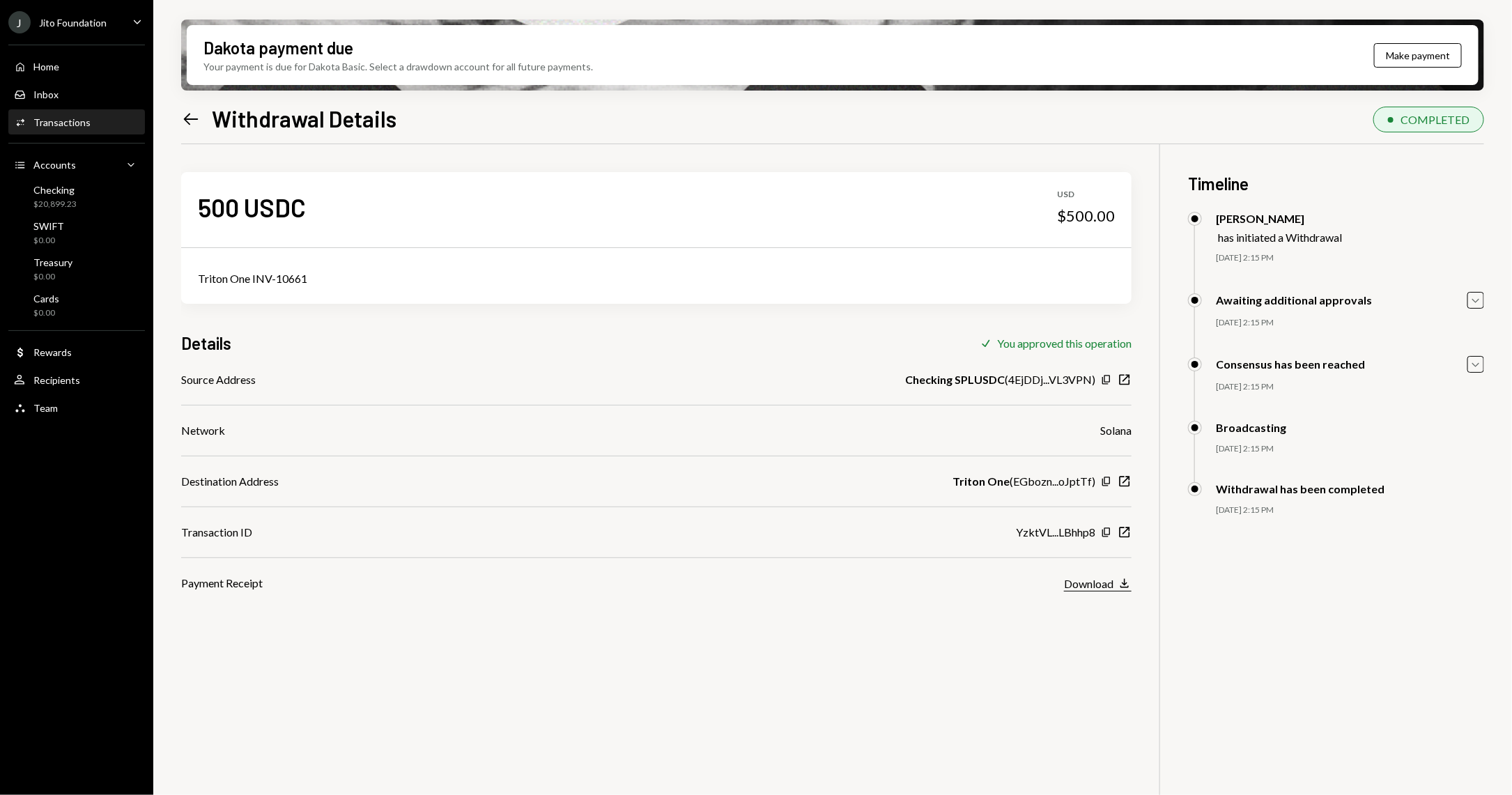
click at [1090, 581] on div "Download" at bounding box center [1088, 583] width 49 height 13
